Goal: Information Seeking & Learning: Learn about a topic

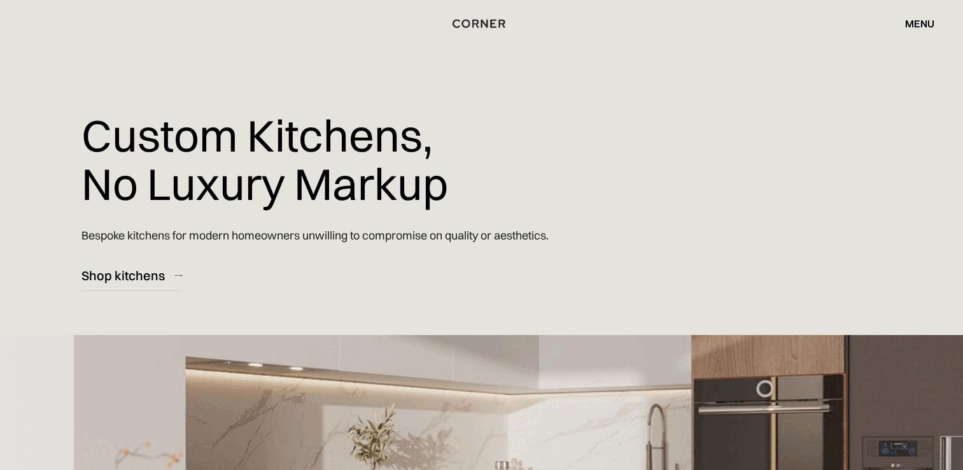
scroll to position [8283, 0]
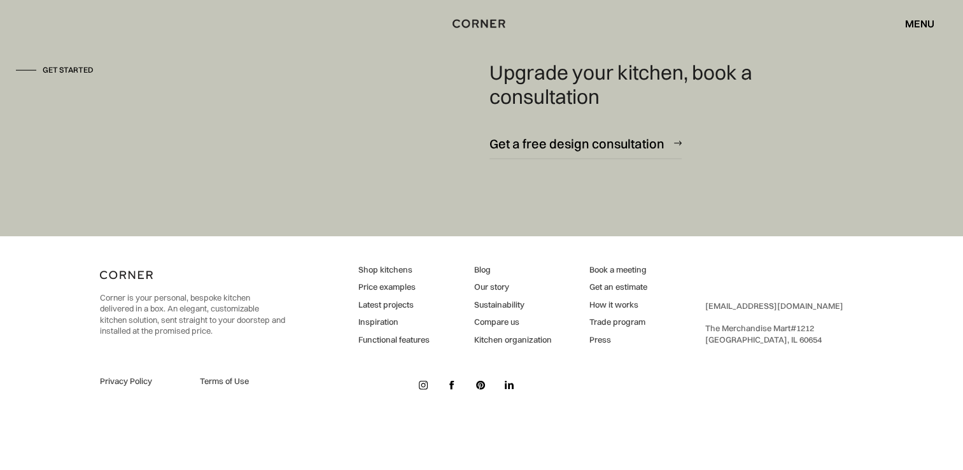
click at [41, 307] on div "Corner is your personal, bespoke kitchen delivered in a box. An elegant, custom…" at bounding box center [481, 329] width 963 height 188
click at [393, 286] on link "Price examples" at bounding box center [393, 286] width 71 height 11
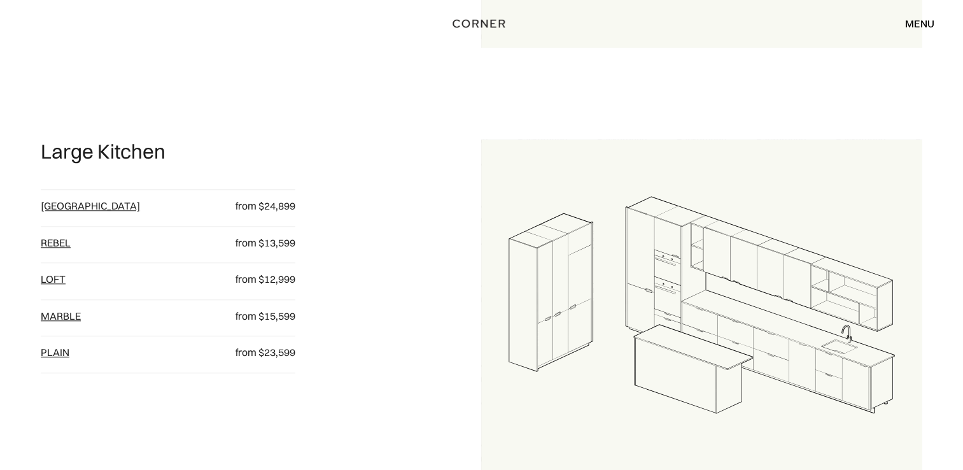
scroll to position [1336, 0]
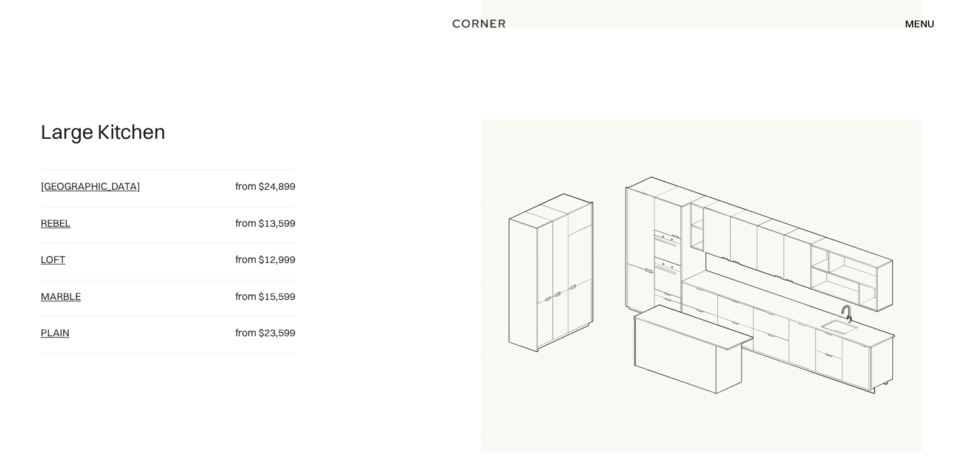
click at [64, 191] on link "[GEOGRAPHIC_DATA]" at bounding box center [90, 185] width 99 height 13
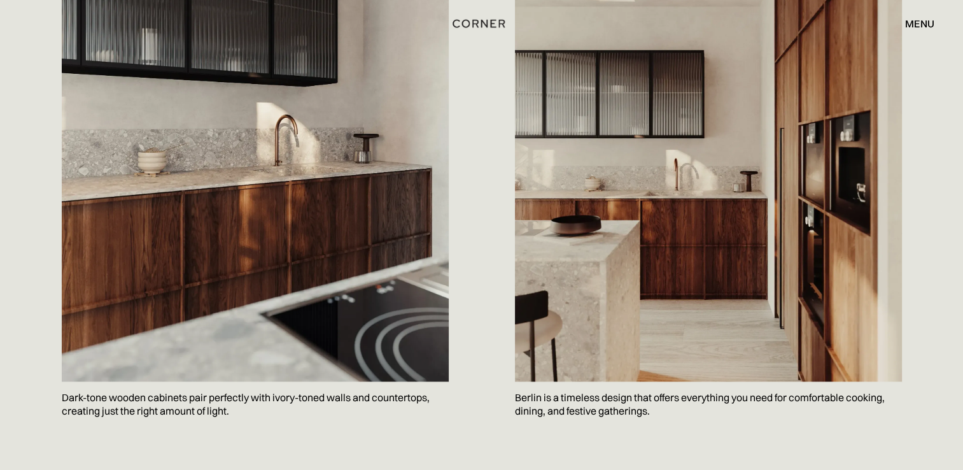
scroll to position [1527, 0]
